Goal: Consume media (video, audio): Consume media (video, audio)

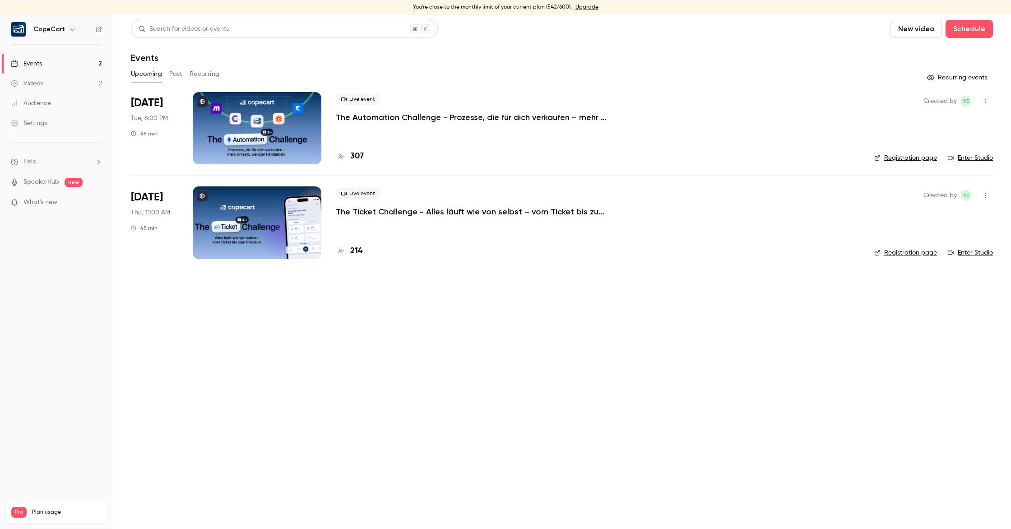
click at [65, 124] on link "Settings" at bounding box center [56, 123] width 113 height 20
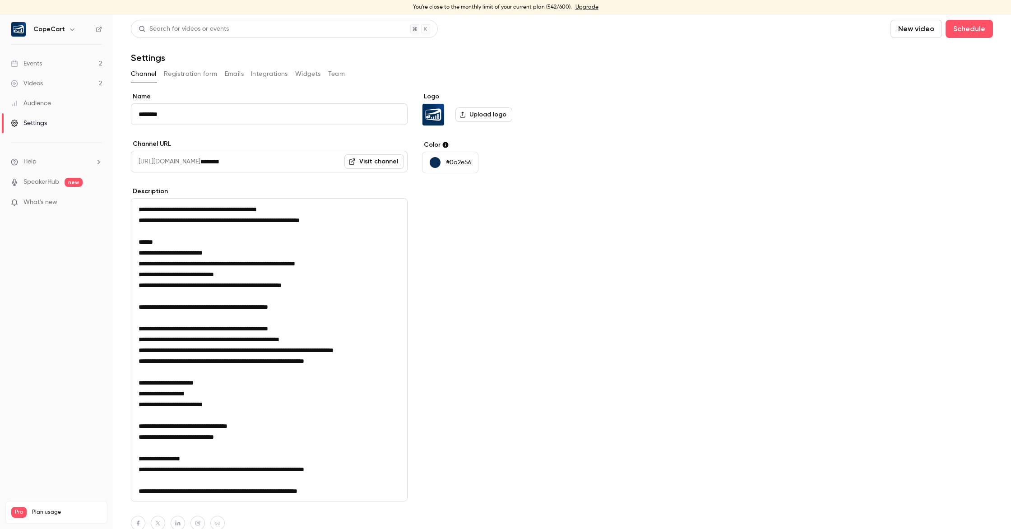
click at [68, 62] on link "Events 2" at bounding box center [56, 64] width 113 height 20
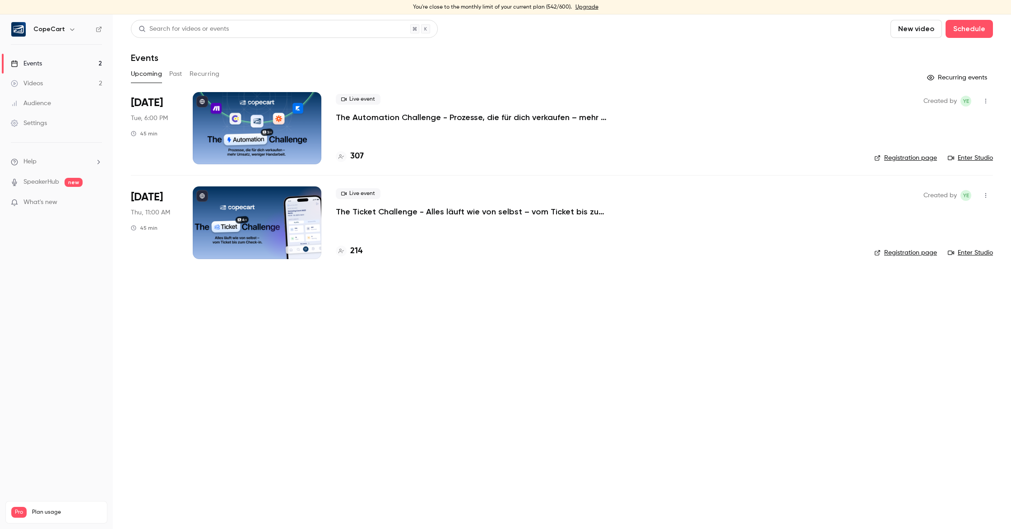
click at [65, 125] on link "Settings" at bounding box center [56, 123] width 113 height 20
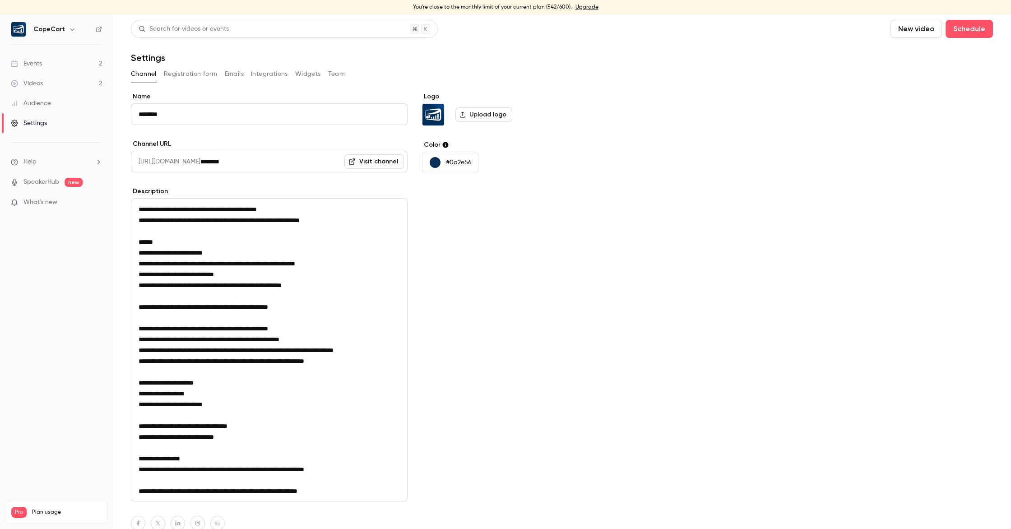
click at [344, 74] on div "Channel Registration form Emails Integrations Widgets Team" at bounding box center [562, 74] width 862 height 14
click at [341, 74] on button "Team" at bounding box center [336, 74] width 17 height 14
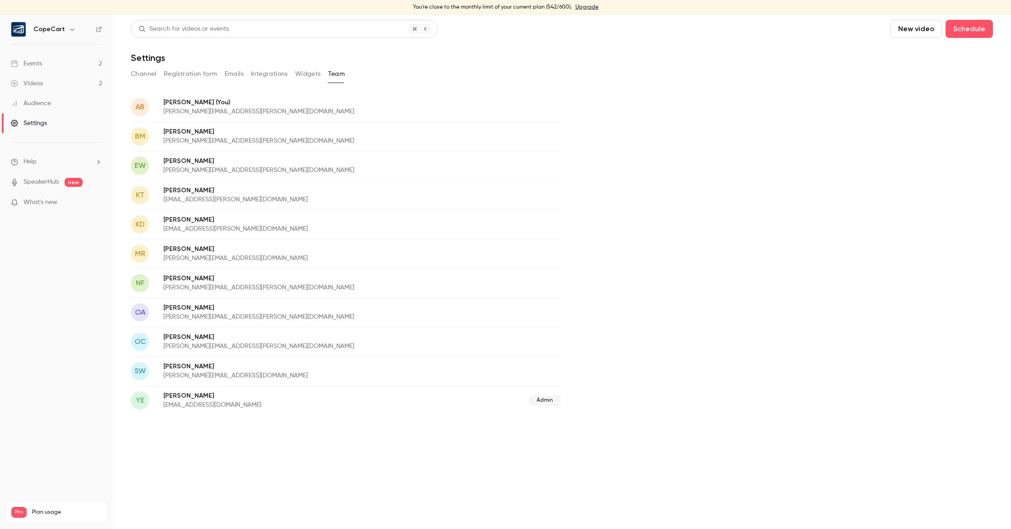
click at [47, 68] on link "Events 2" at bounding box center [56, 64] width 113 height 20
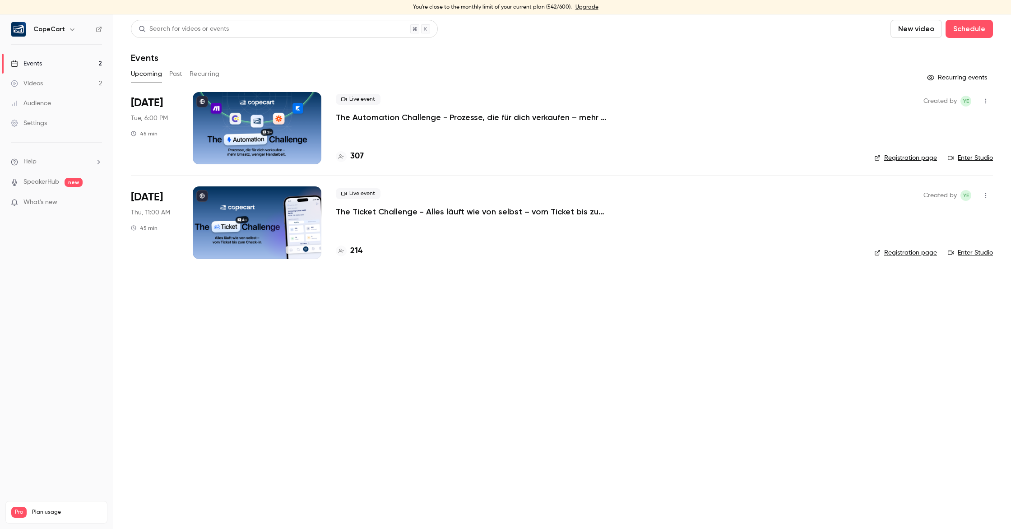
click at [977, 158] on link "Enter Studio" at bounding box center [970, 157] width 45 height 9
click at [178, 77] on button "Past" at bounding box center [175, 74] width 13 height 14
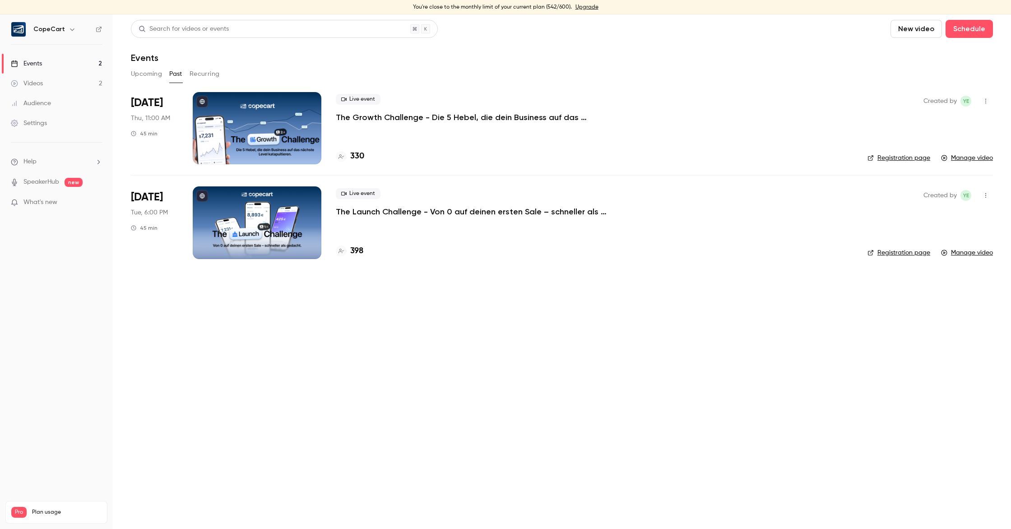
click at [532, 117] on p "The Growth Challenge - Die 5 Hebel, die dein Business auf das nächste Level kat…" at bounding box center [471, 117] width 271 height 11
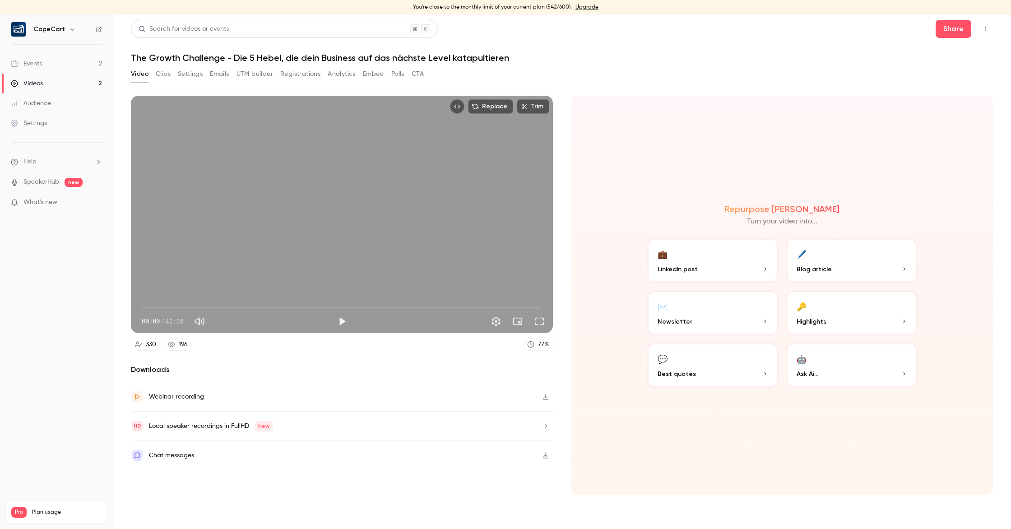
click at [413, 75] on button "CTA" at bounding box center [418, 74] width 12 height 14
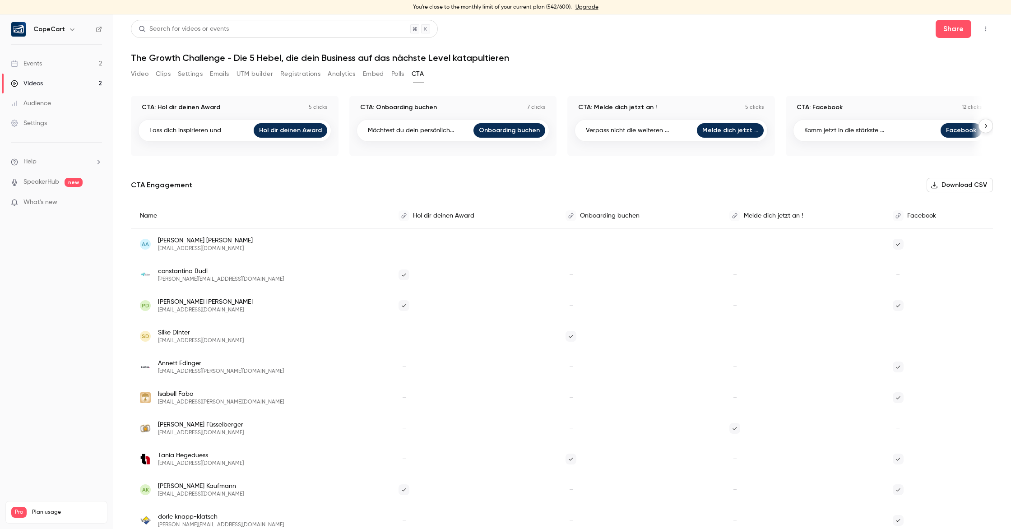
click at [285, 132] on link "Hol dir deinen Award" at bounding box center [291, 130] width 74 height 14
